Goal: Information Seeking & Learning: Check status

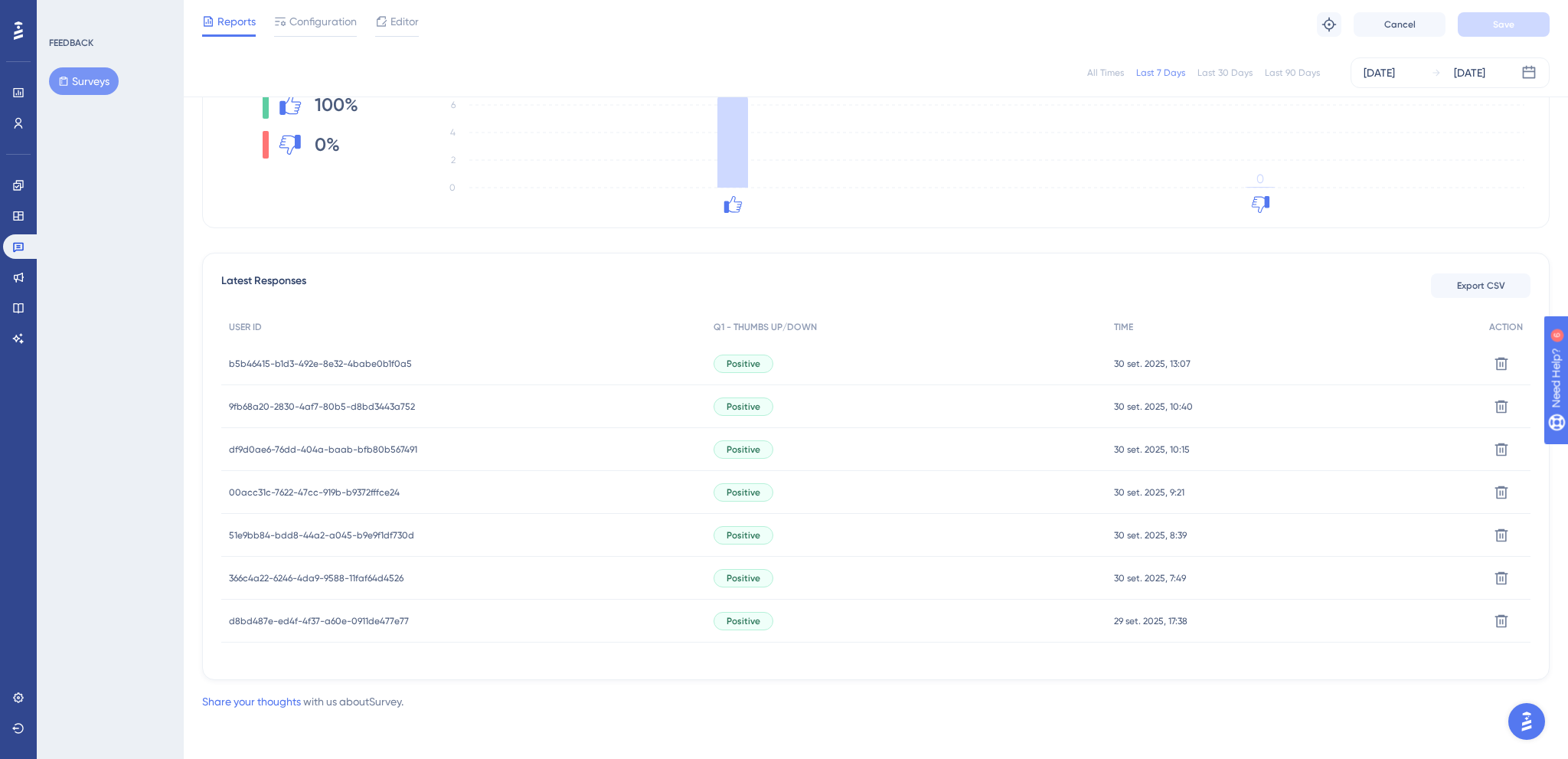
click at [898, 374] on div "Positive" at bounding box center [906, 363] width 400 height 43
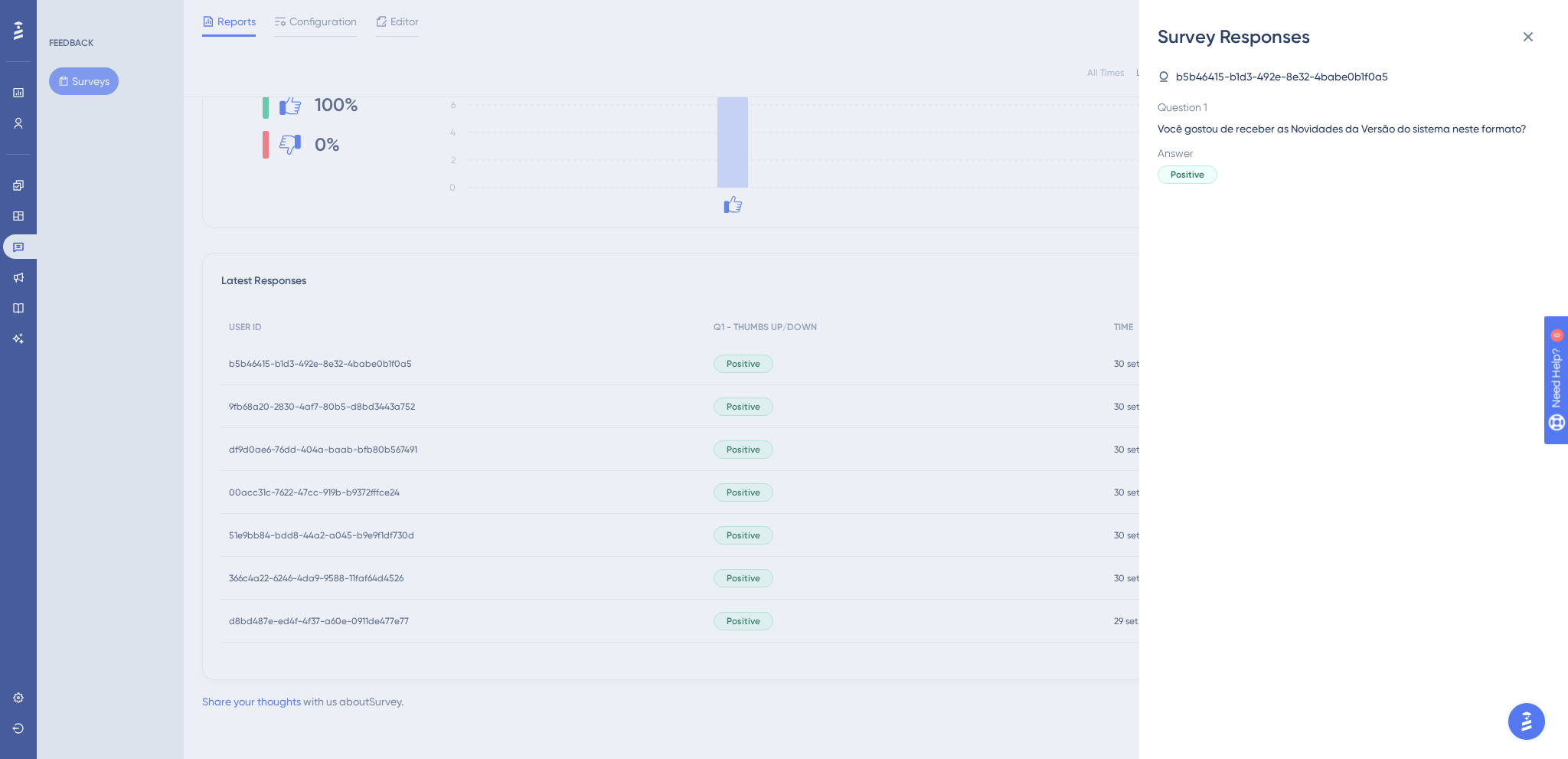
click at [897, 275] on div "Survey Responses b5b46415-b1d3-492e-8e32-4babe0b1f0a5 Question 1 Você gostou de…" at bounding box center [784, 379] width 1568 height 759
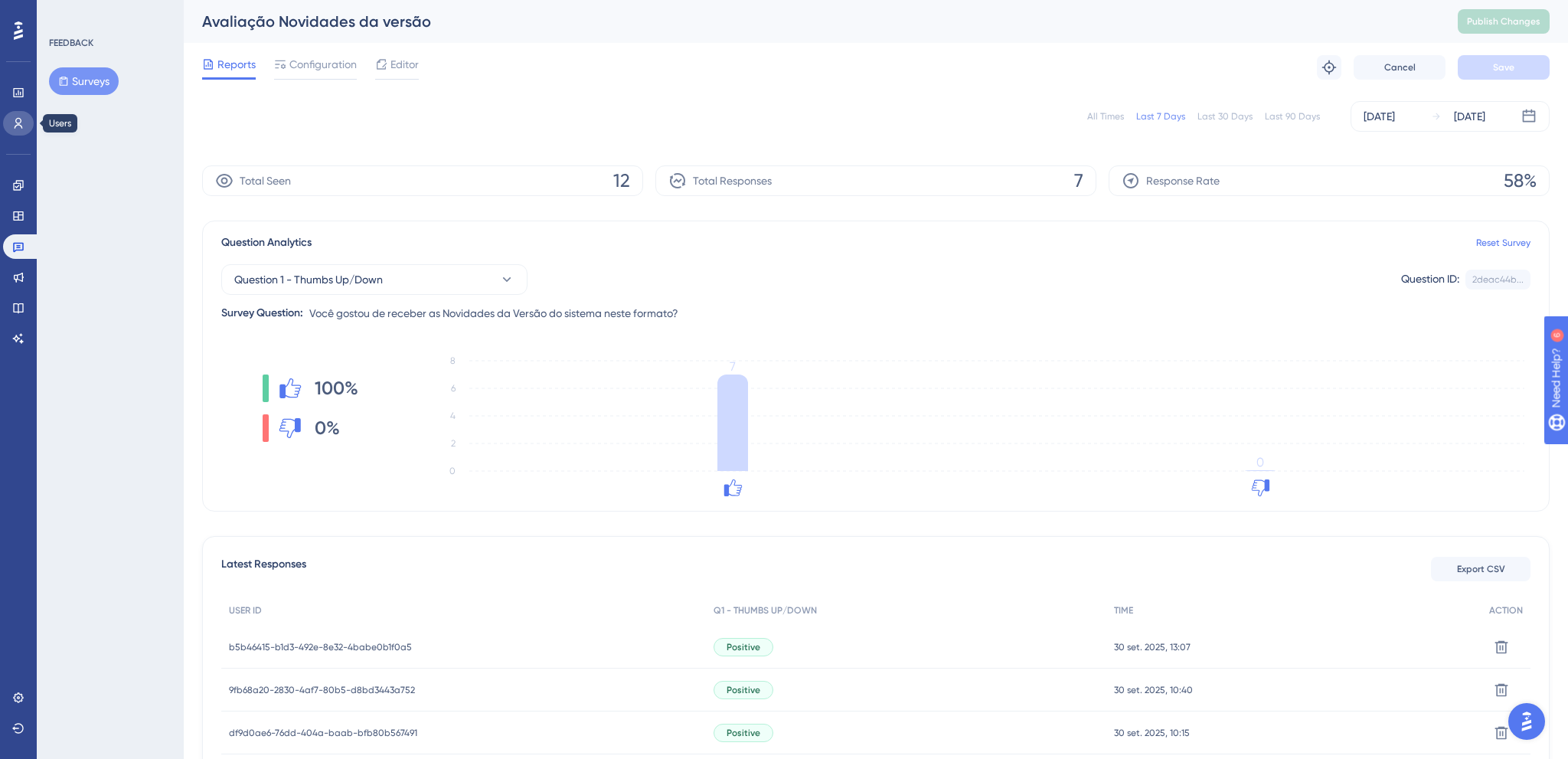
click at [17, 117] on link at bounding box center [17, 123] width 30 height 25
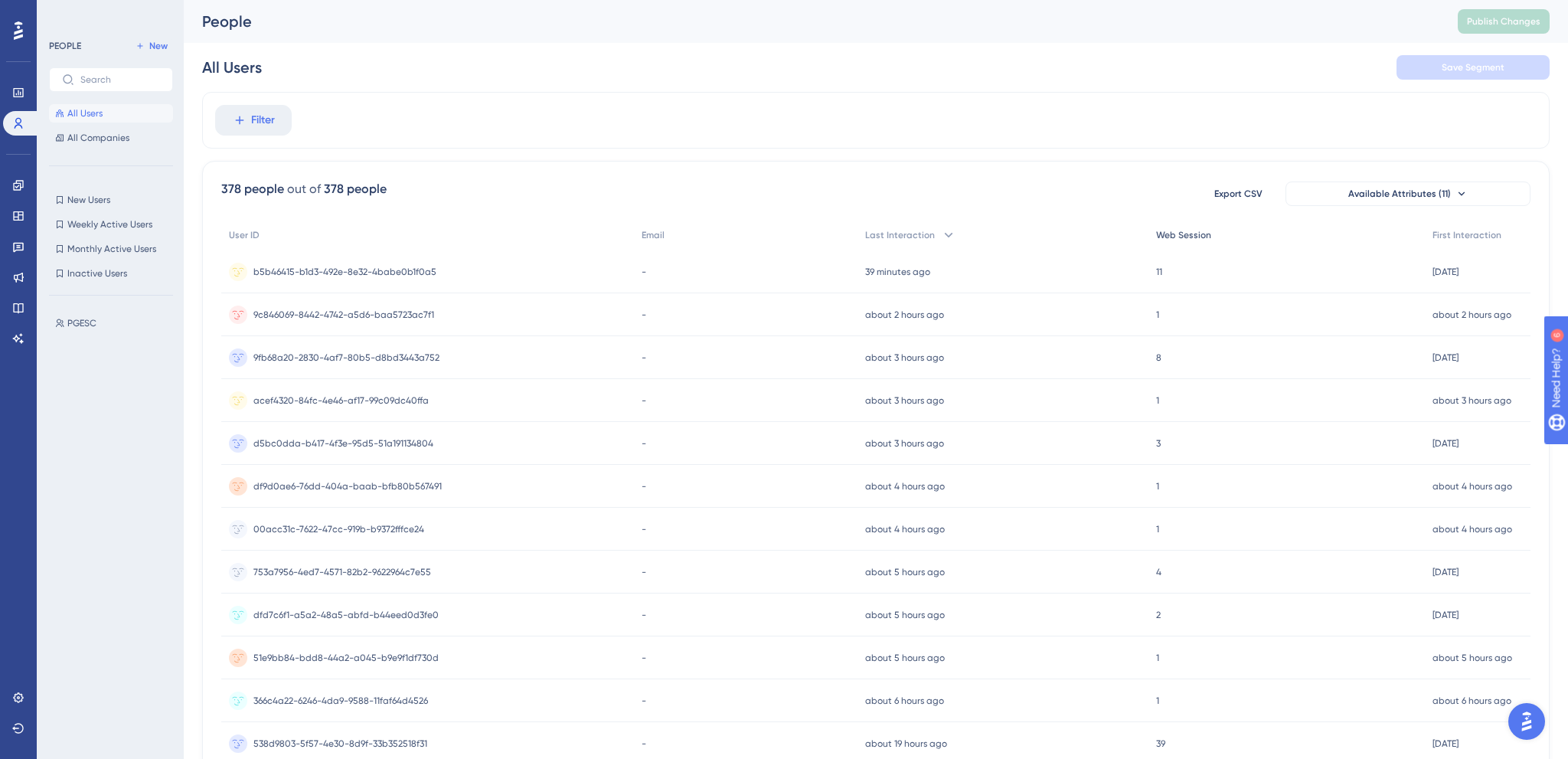
click at [1196, 231] on span "Web Session" at bounding box center [1184, 235] width 55 height 12
drag, startPoint x: 403, startPoint y: 272, endPoint x: 410, endPoint y: 273, distance: 7.1
click at [385, 266] on span "538d9803-5f57-4e30-8d9f-33b352518f31" at bounding box center [339, 272] width 173 height 12
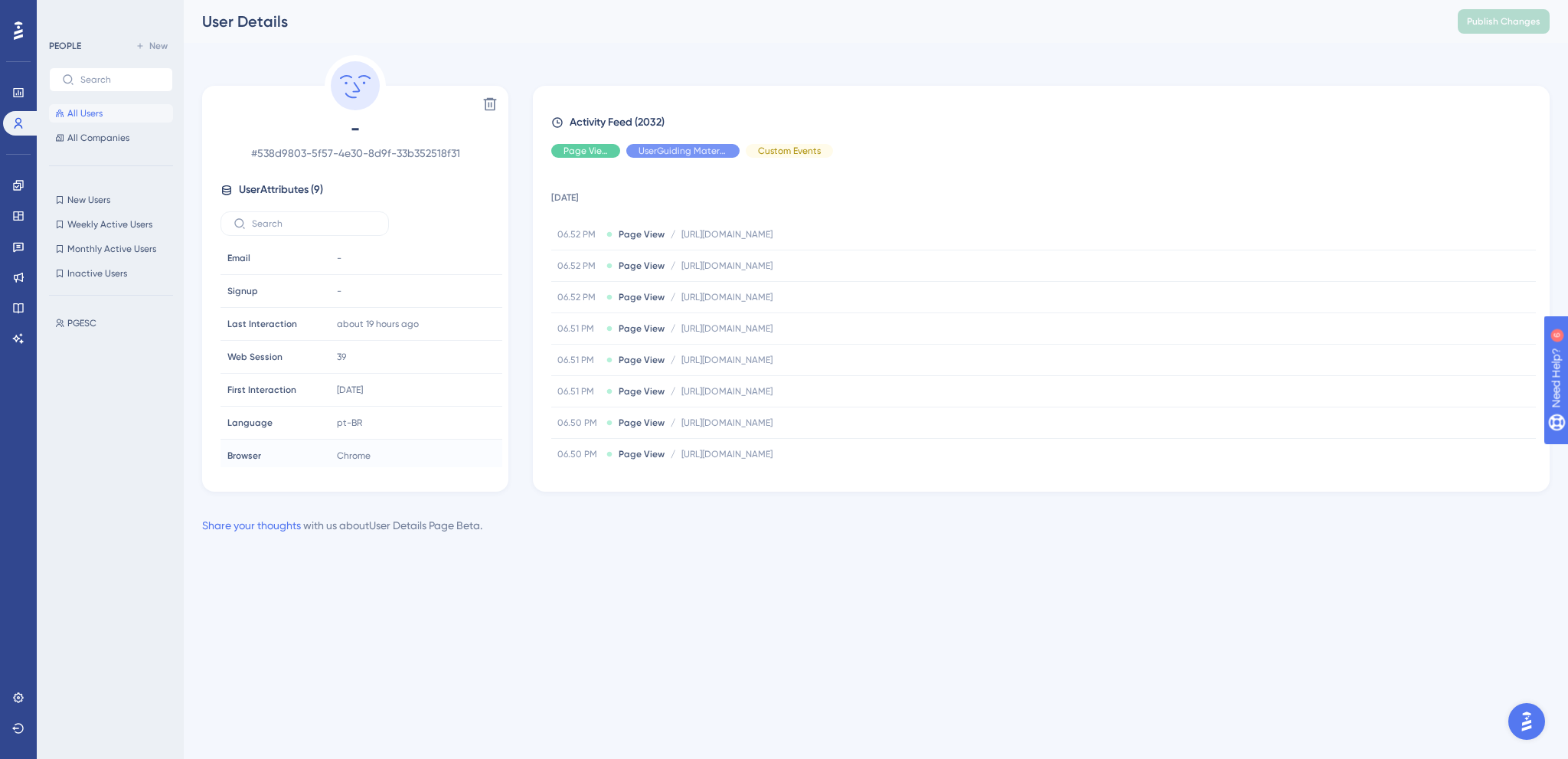
scroll to position [70, 0]
click at [674, 150] on span "Hide" at bounding box center [684, 151] width 20 height 12
click at [579, 146] on span "Hide" at bounding box center [586, 151] width 20 height 12
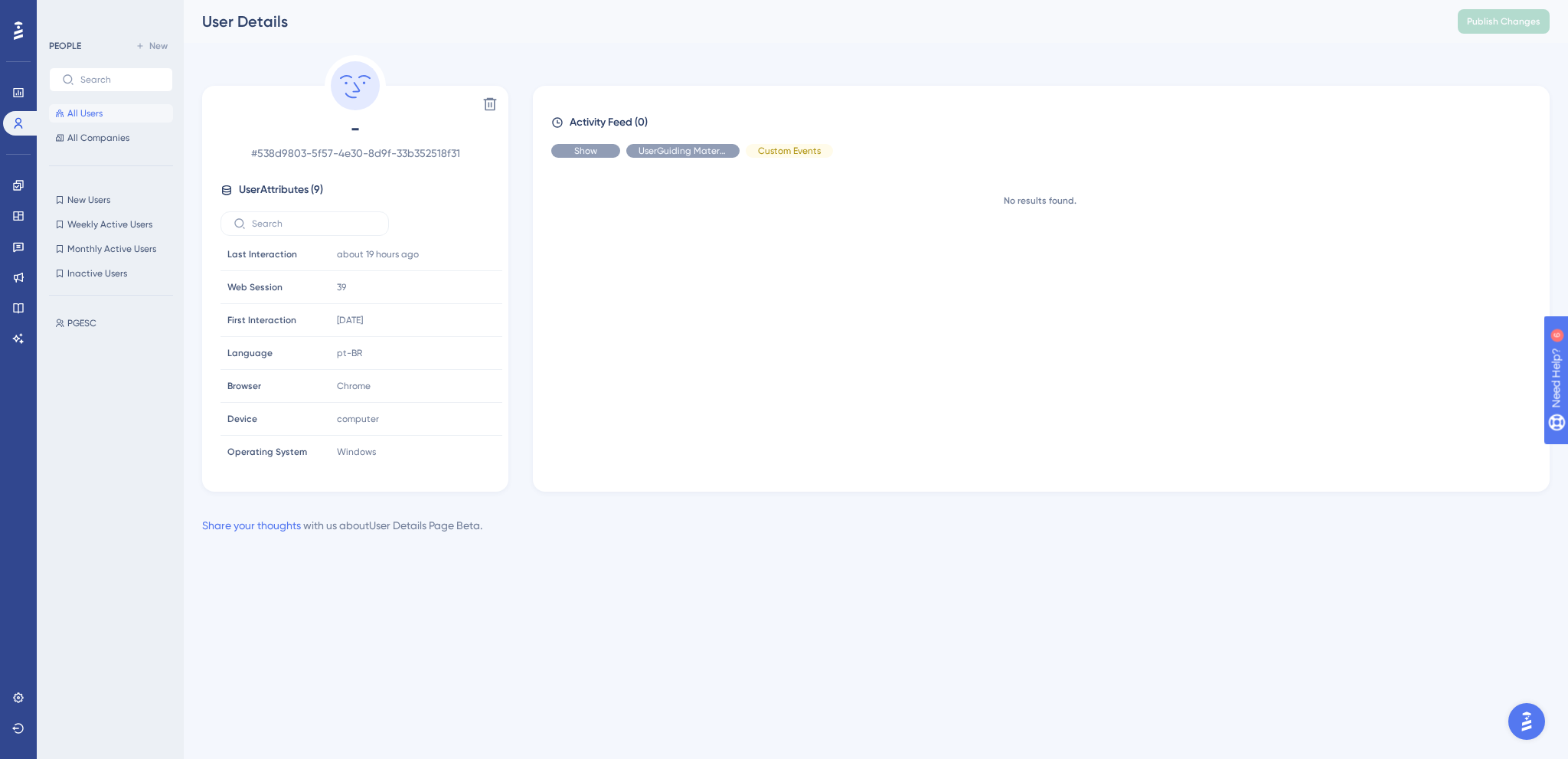
click at [582, 149] on span "Show" at bounding box center [585, 151] width 23 height 12
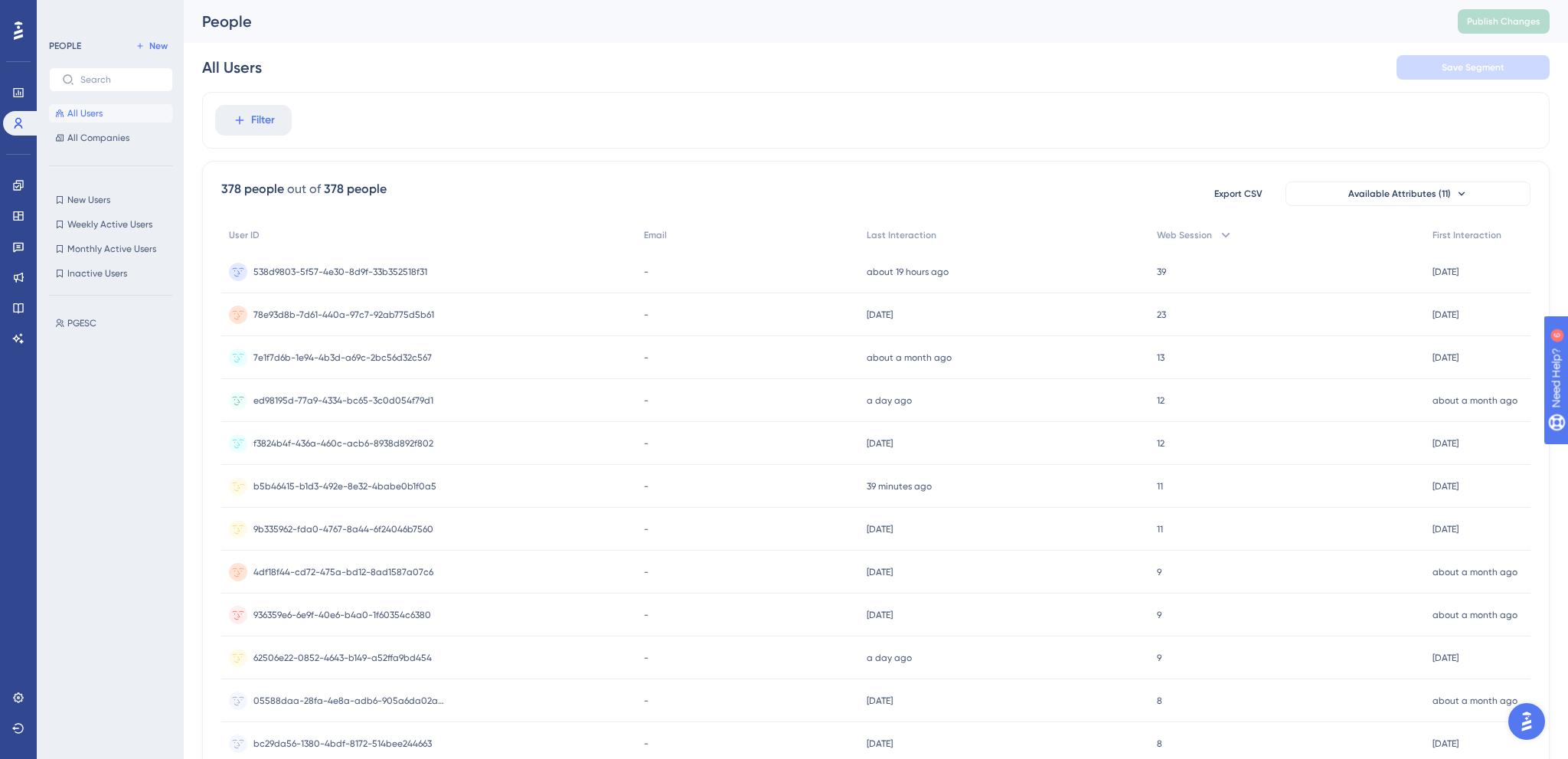
click at [419, 492] on span "b5b46415-b1d3-492e-8e32-4babe0b1f0a5" at bounding box center [344, 486] width 183 height 12
